Goal: Task Accomplishment & Management: Manage account settings

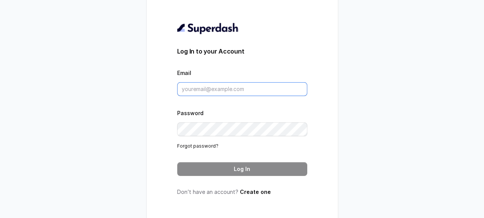
click at [202, 89] on input "Email" at bounding box center [242, 89] width 130 height 14
type input "[EMAIL_ADDRESS][DOMAIN_NAME]"
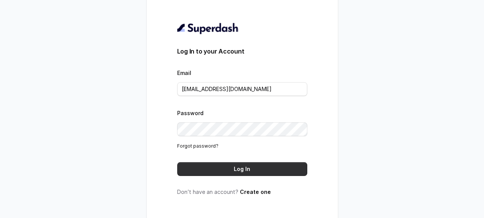
click at [252, 173] on button "Log In" at bounding box center [242, 169] width 130 height 14
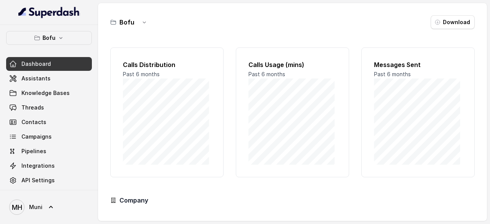
click at [224, 34] on div "Bofu Download Calls Distribution Past 6 months Calls Usage (mins) Past 6 months…" at bounding box center [292, 112] width 389 height 218
